Goal: Find specific page/section: Find specific page/section

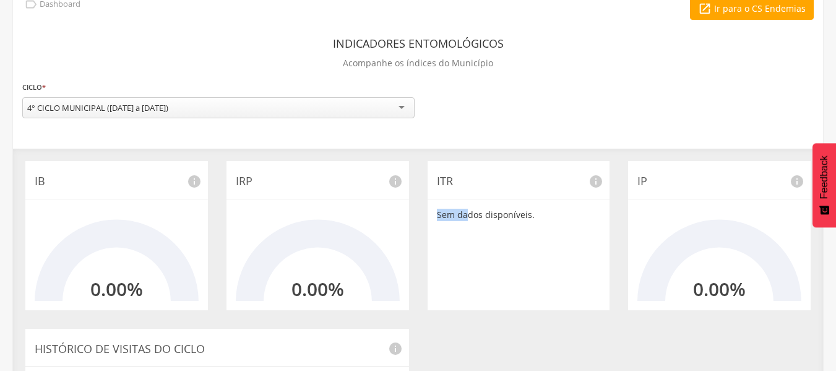
scroll to position [84, 0]
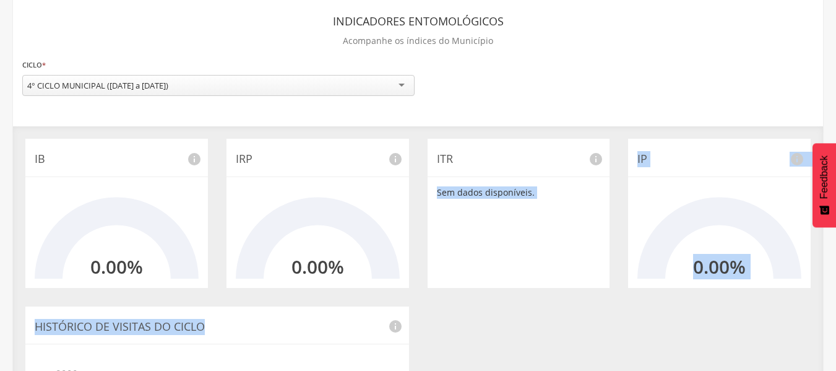
drag, startPoint x: 473, startPoint y: 260, endPoint x: 447, endPoint y: 302, distance: 49.1
click at [447, 302] on div "IB info 0.00% IRP info 0.00% ITR info Sem dados disponíveis. IP info 0.00% Hist…" at bounding box center [418, 360] width 810 height 442
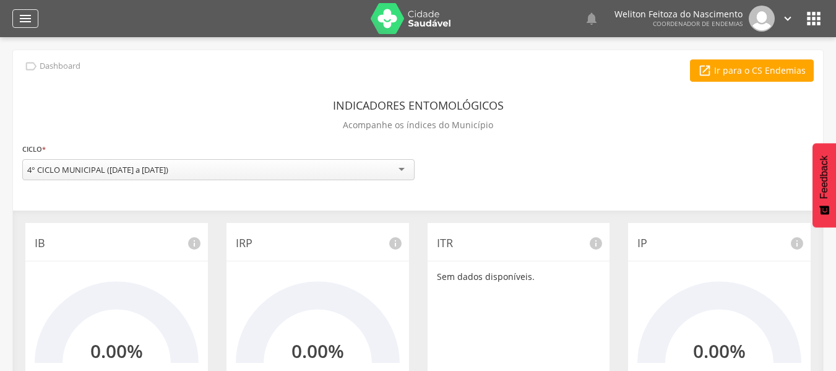
click at [27, 20] on icon "" at bounding box center [25, 18] width 15 height 15
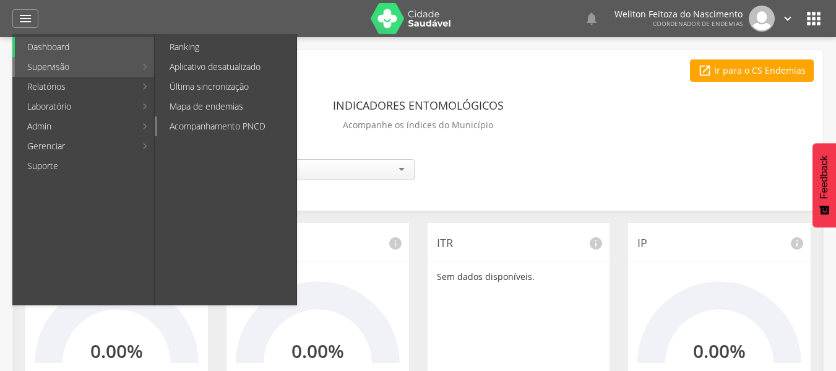
click at [235, 121] on link "Acompanhamento PNCD" at bounding box center [226, 126] width 139 height 20
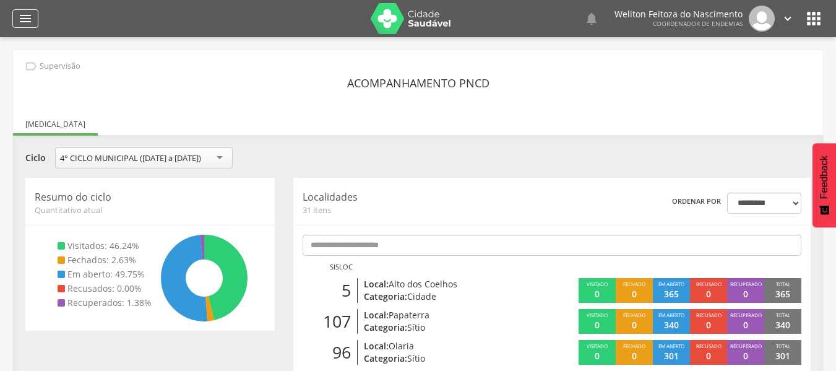
click at [21, 15] on icon "" at bounding box center [25, 18] width 15 height 15
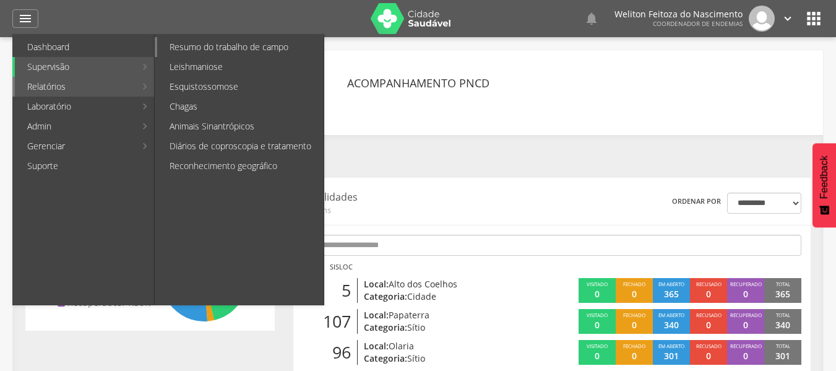
click at [231, 46] on link "Resumo do trabalho de campo" at bounding box center [240, 47] width 166 height 20
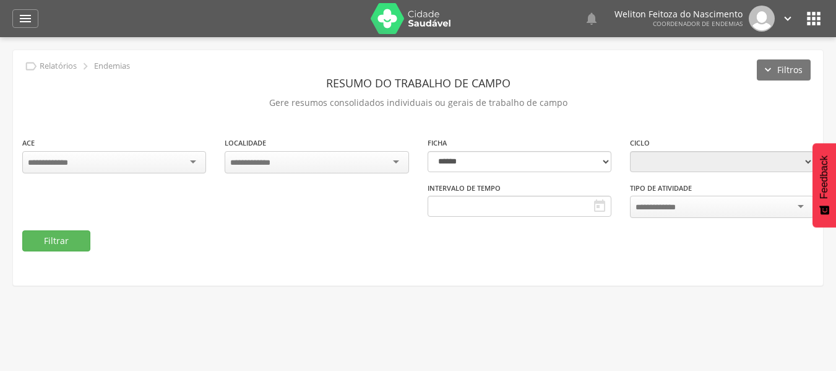
type input "**********"
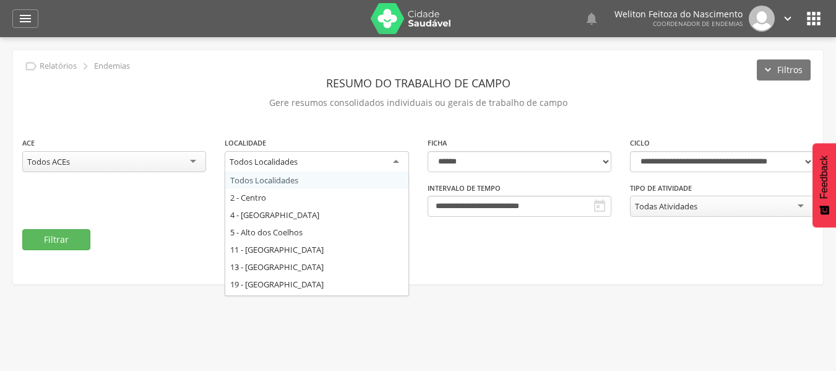
click at [396, 162] on div "Todos Localidades" at bounding box center [317, 162] width 184 height 22
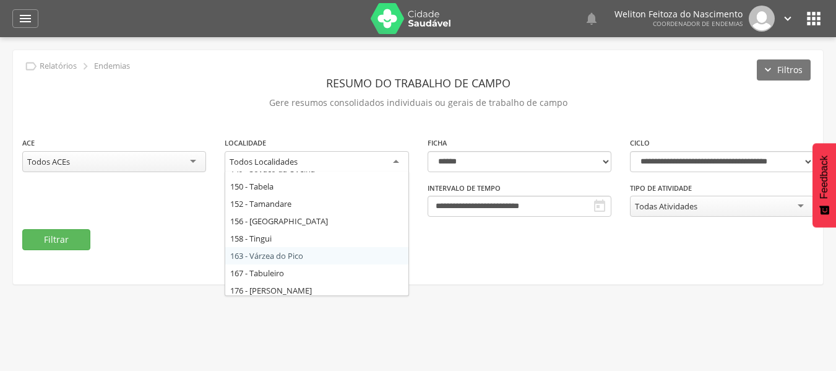
scroll to position [389, 0]
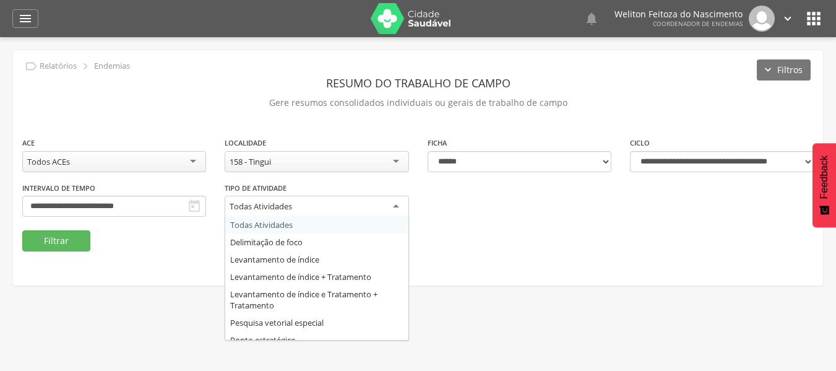
click at [396, 204] on div "Todas Atividades" at bounding box center [317, 207] width 184 height 22
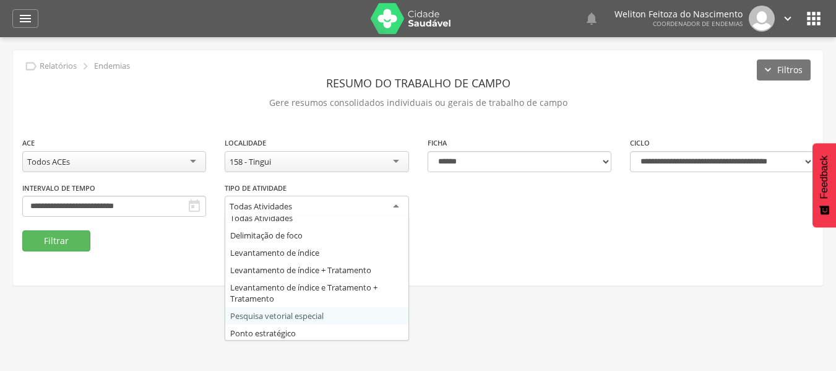
scroll to position [0, 0]
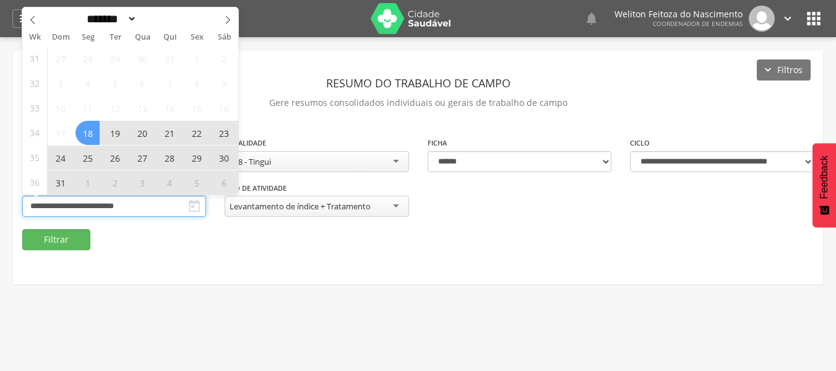
click at [163, 207] on input "**********" at bounding box center [114, 206] width 184 height 21
click at [230, 19] on icon at bounding box center [227, 19] width 9 height 9
select select "*"
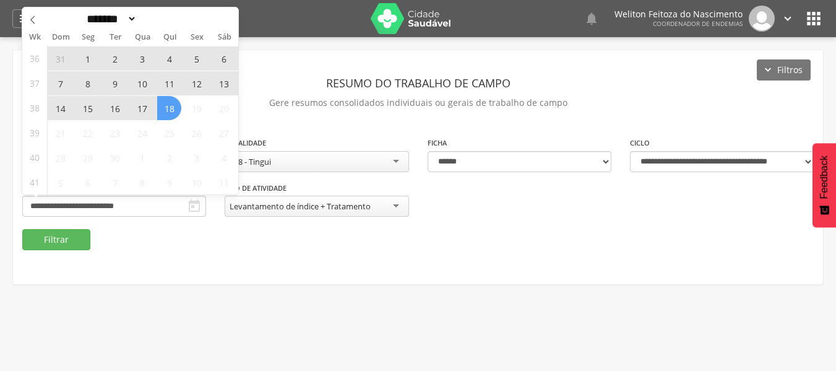
click at [168, 110] on span "18" at bounding box center [169, 108] width 24 height 24
type input "**********"
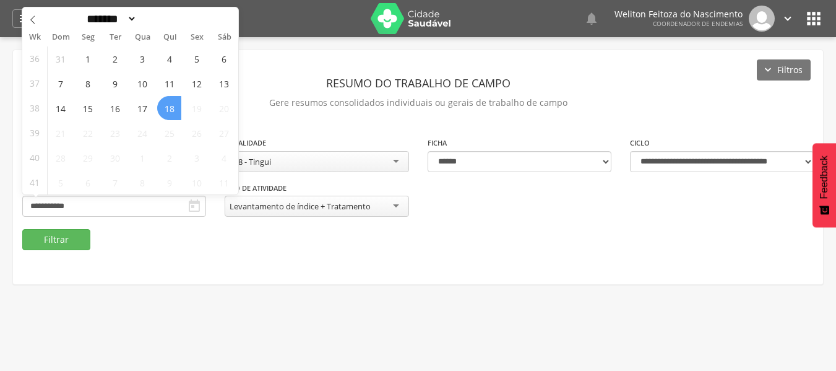
click at [168, 110] on span "18" at bounding box center [169, 108] width 24 height 24
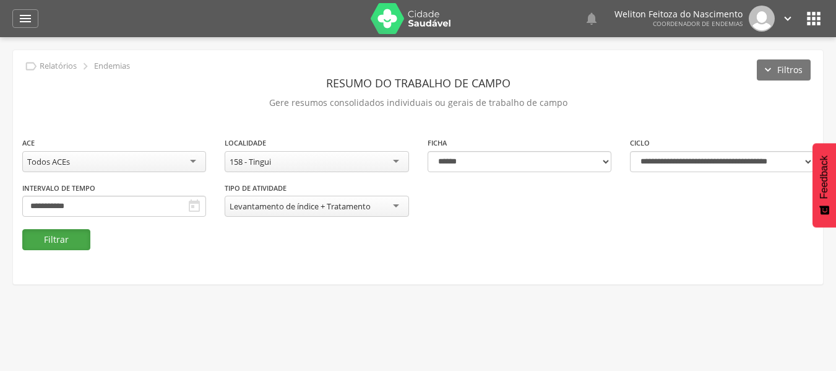
click at [59, 239] on button "Filtrar" at bounding box center [56, 239] width 68 height 21
